Goal: Obtain resource: Obtain resource

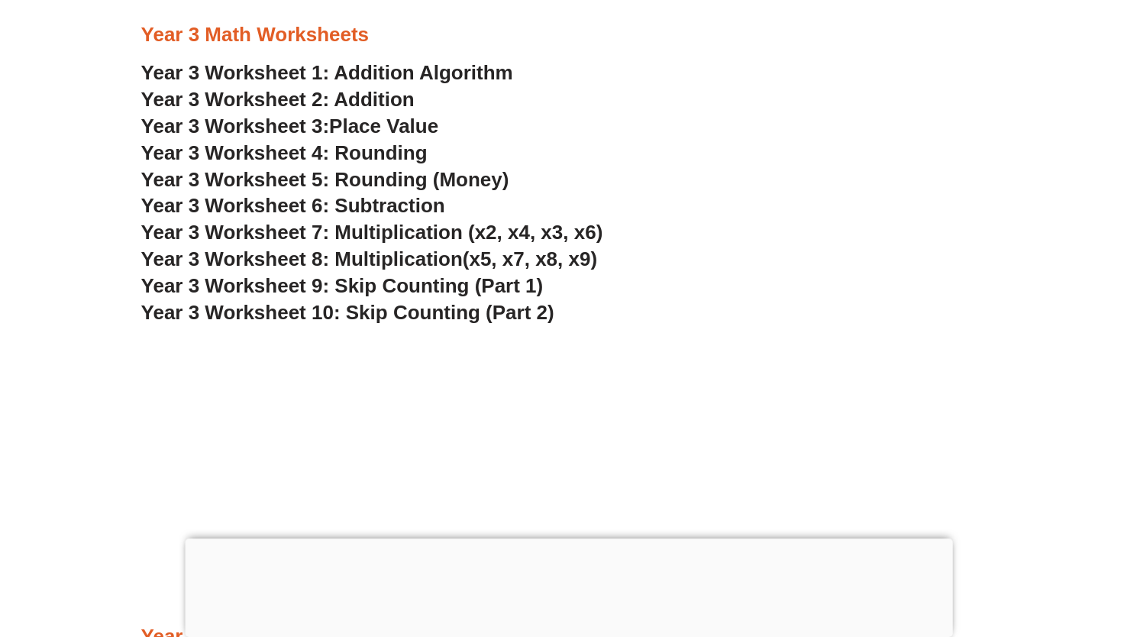
scroll to position [2144, 0]
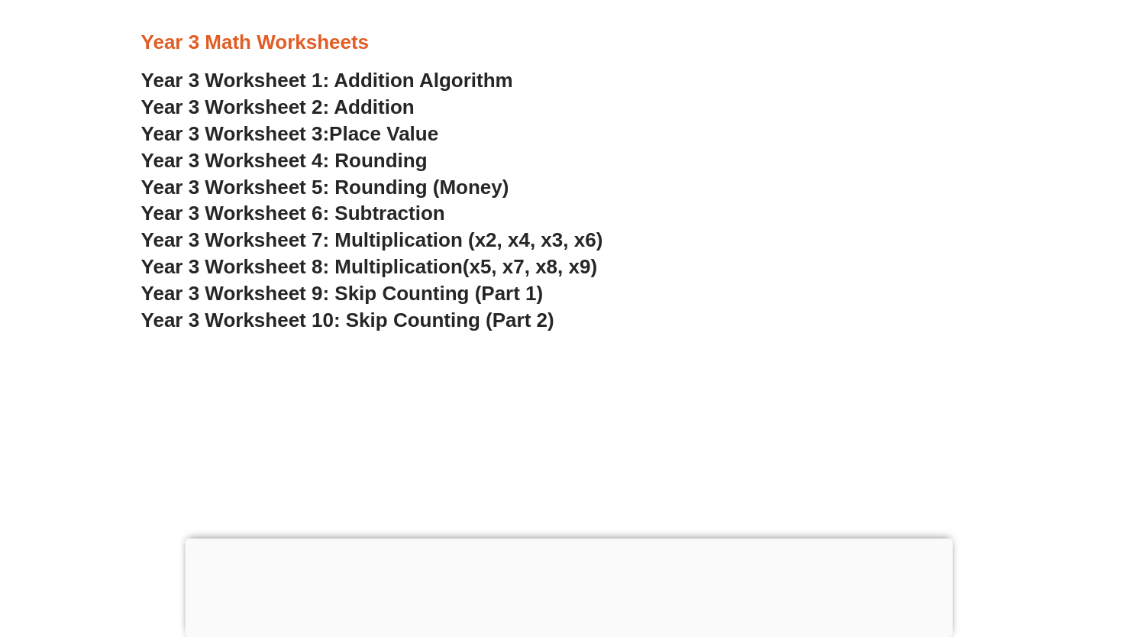
click at [272, 293] on span "Year 3 Worksheet 9: Skip Counting (Part 1)" at bounding box center [342, 293] width 402 height 23
click at [357, 106] on link "Year 3 Worksheet 2: Addition" at bounding box center [277, 106] width 273 height 23
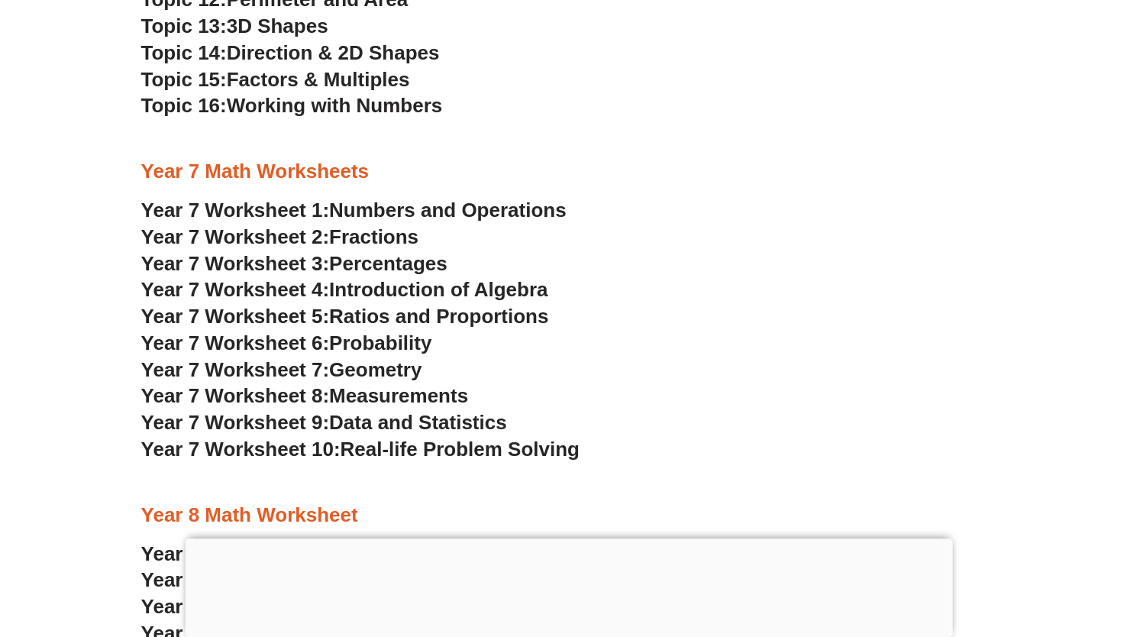
scroll to position [4346, 0]
click at [375, 292] on span "Introduction of Algebra" at bounding box center [438, 288] width 218 height 23
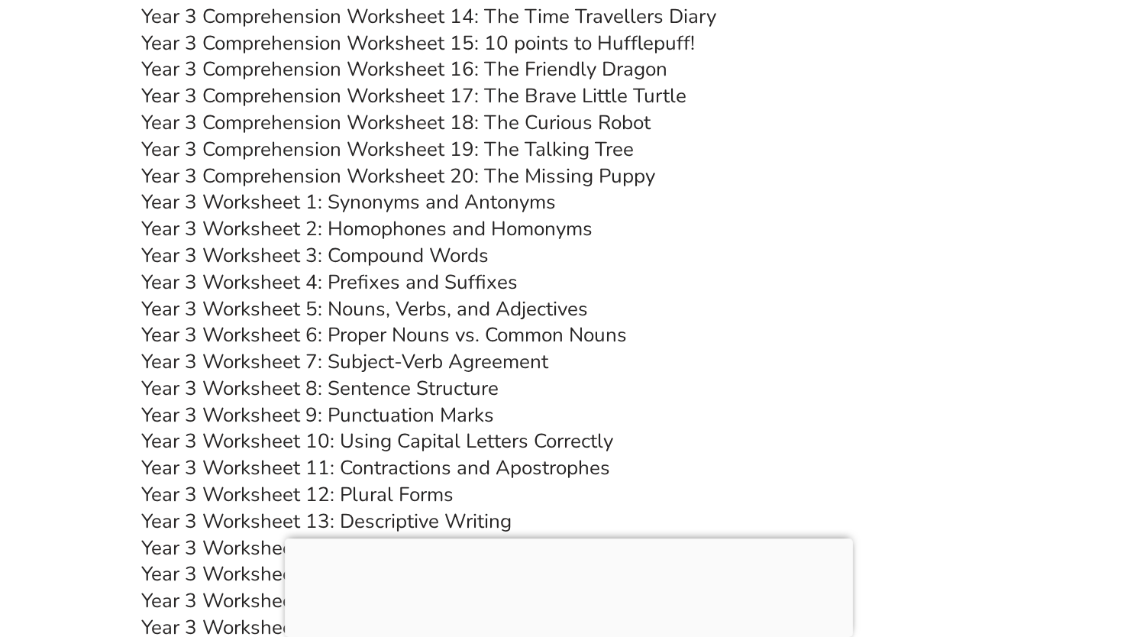
scroll to position [5642, 0]
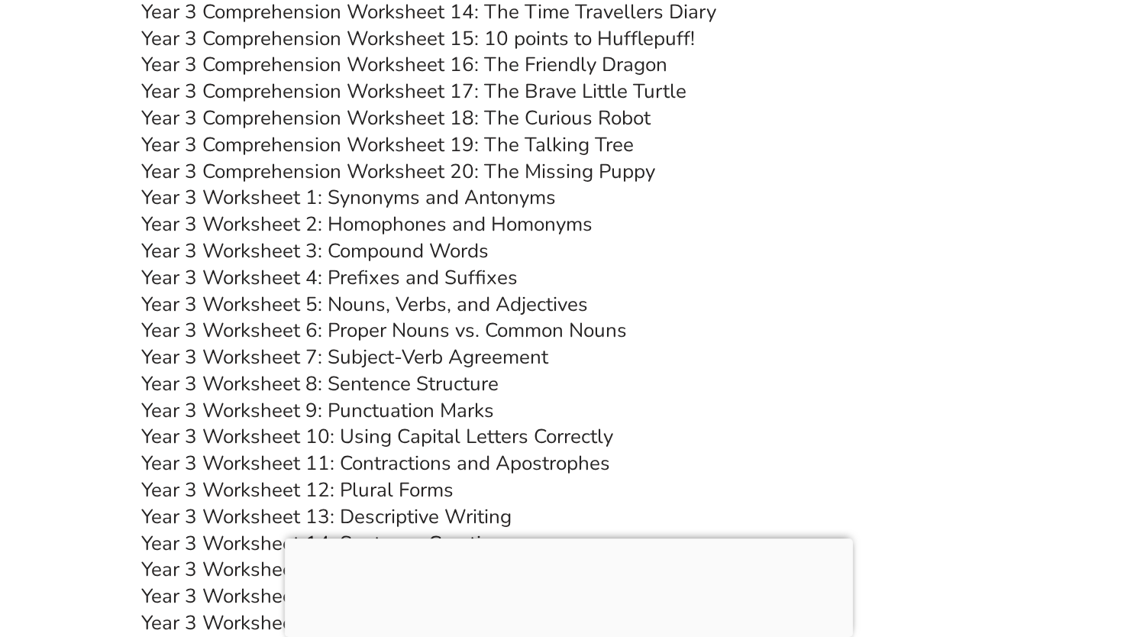
click at [516, 302] on link "Year 3 Worksheet 5: Nouns, Verbs, and Adjectives" at bounding box center [364, 304] width 447 height 27
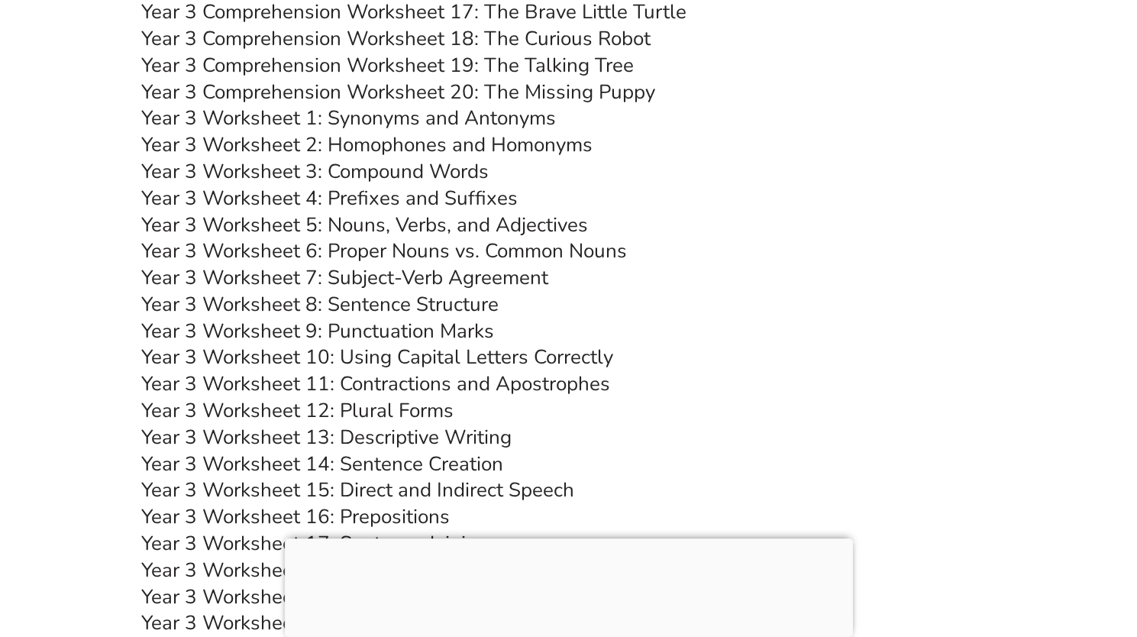
scroll to position [5719, 0]
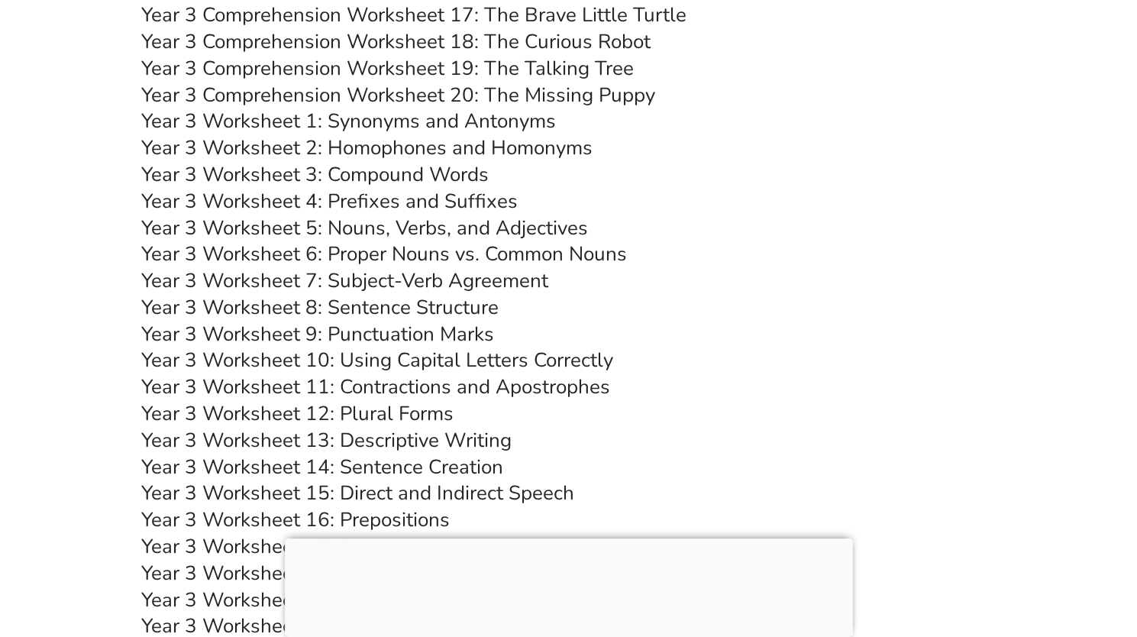
click at [414, 413] on link "Year 3 Worksheet 12: Plural Forms" at bounding box center [297, 413] width 312 height 27
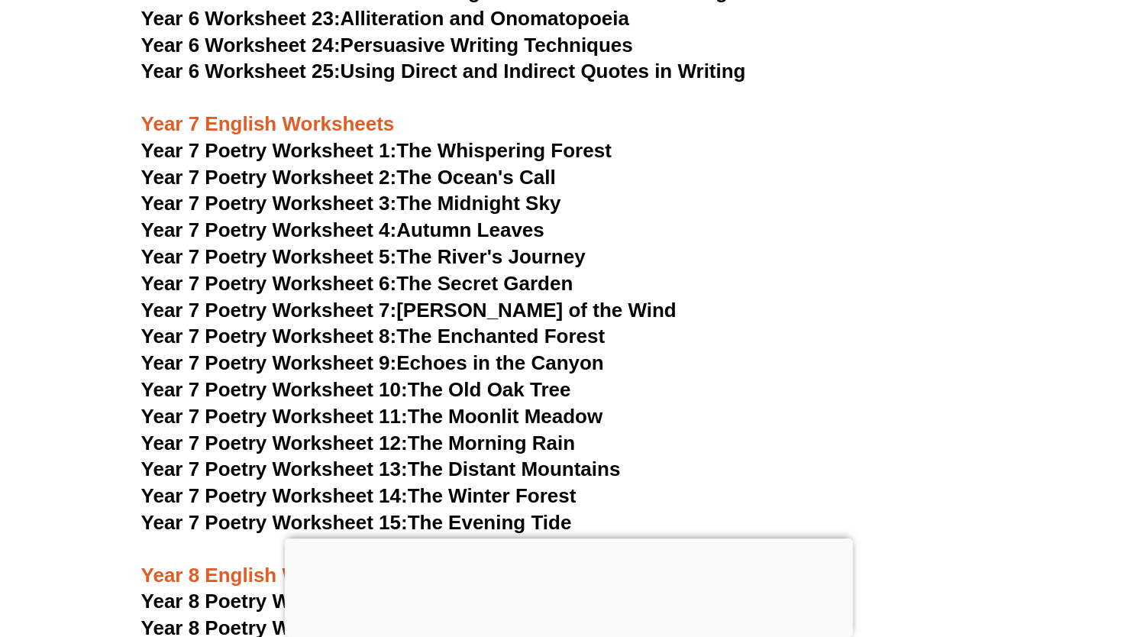
scroll to position [9673, 0]
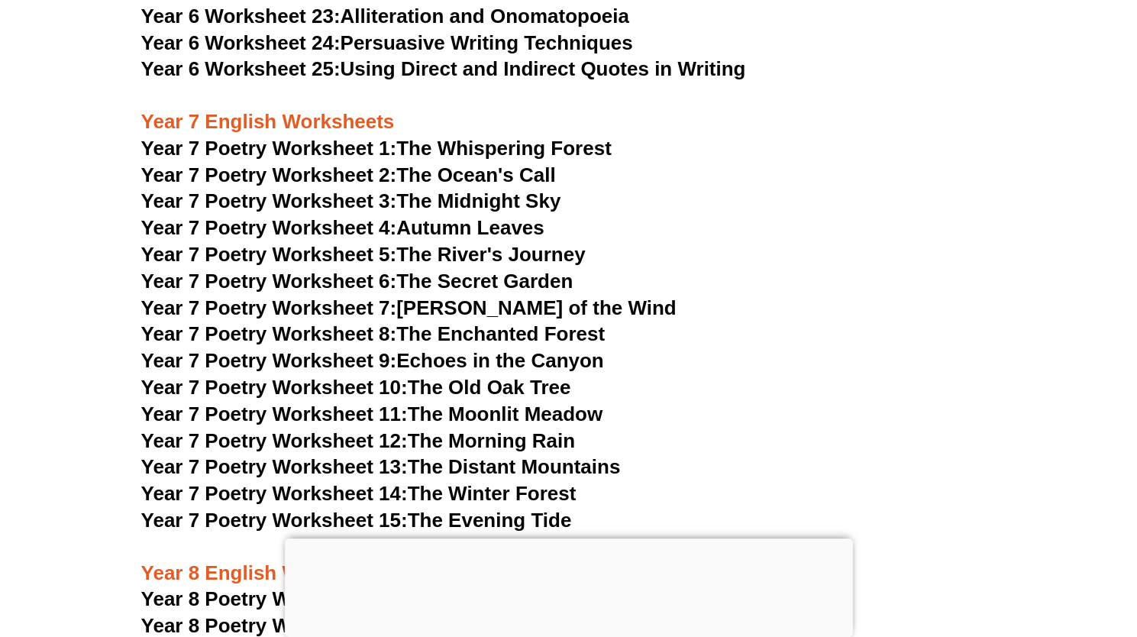
click at [469, 189] on link "Year 7 Poetry Worksheet 3: The Midnight Sky" at bounding box center [351, 200] width 420 height 23
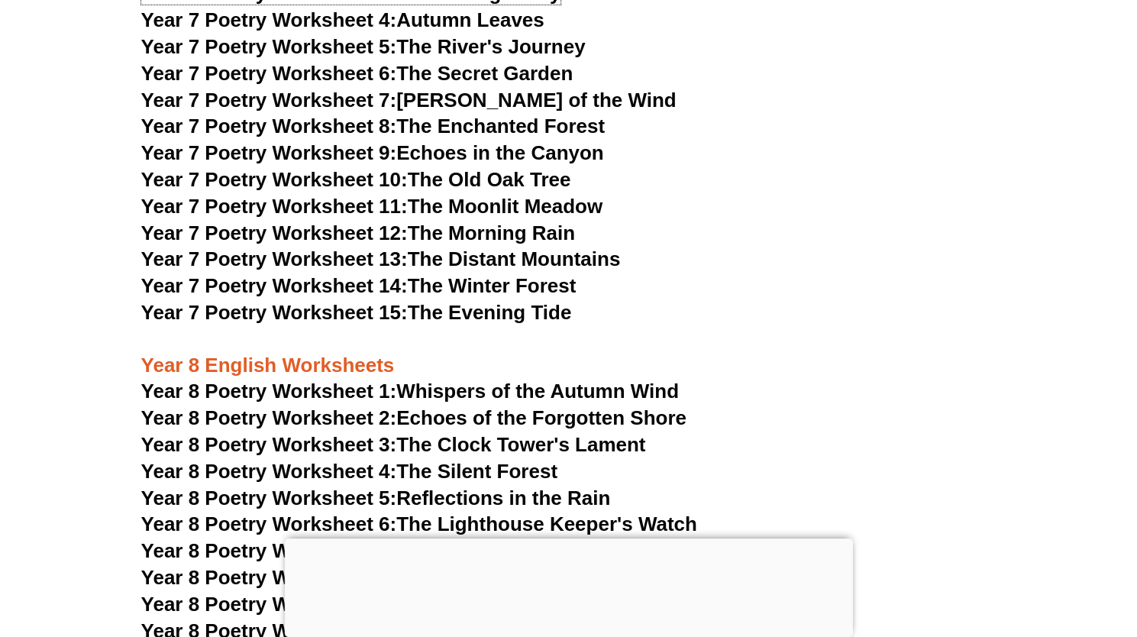
scroll to position [9882, 0]
click at [516, 406] on link "Year 8 Poetry Worksheet 2: Echoes of the Forgotten Shore" at bounding box center [413, 417] width 545 height 23
